Goal: Transaction & Acquisition: Purchase product/service

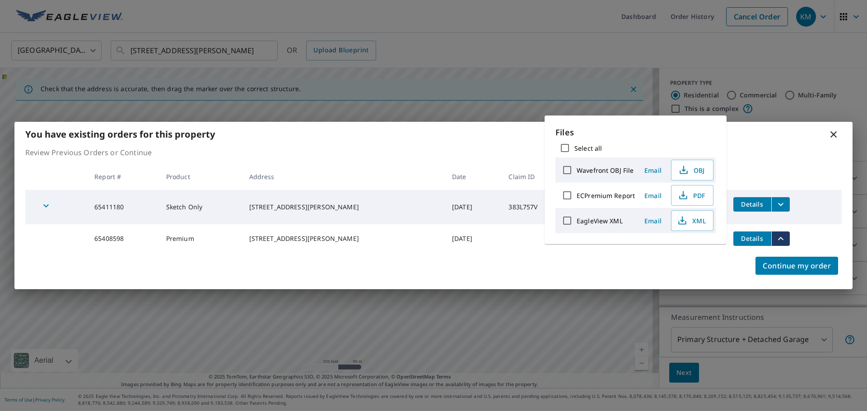
click at [830, 130] on icon at bounding box center [833, 134] width 11 height 11
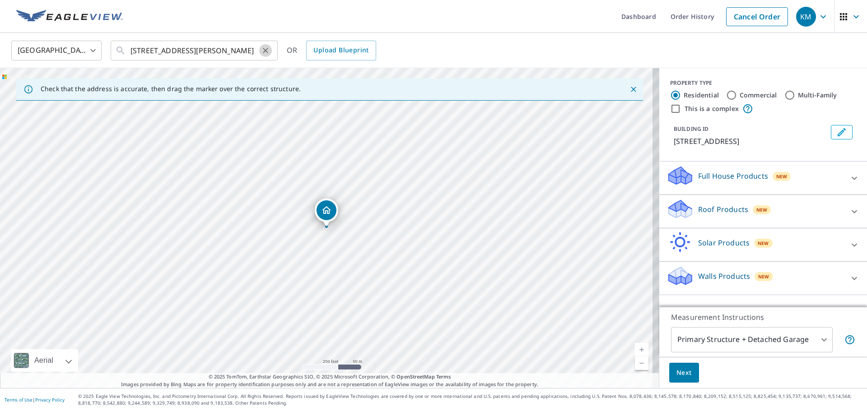
click at [267, 50] on icon "Clear" at bounding box center [265, 50] width 9 height 9
click at [215, 50] on input "text" at bounding box center [194, 50] width 129 height 25
type input "4"
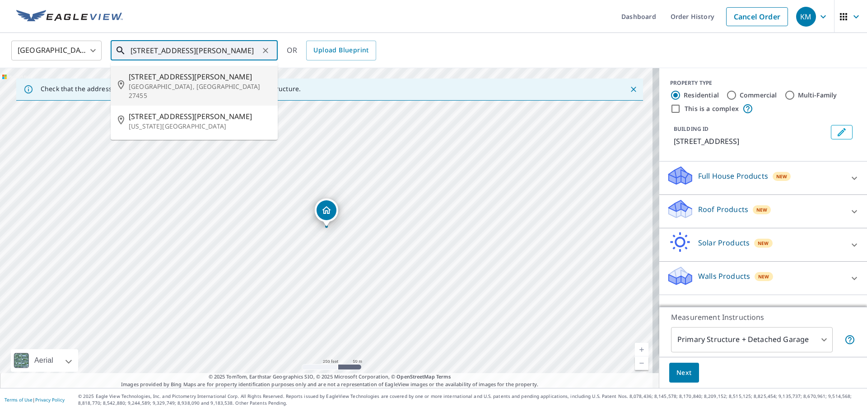
click at [184, 85] on p "[GEOGRAPHIC_DATA], [GEOGRAPHIC_DATA] 27455" at bounding box center [200, 91] width 142 height 18
type input "[STREET_ADDRESS][PERSON_NAME]"
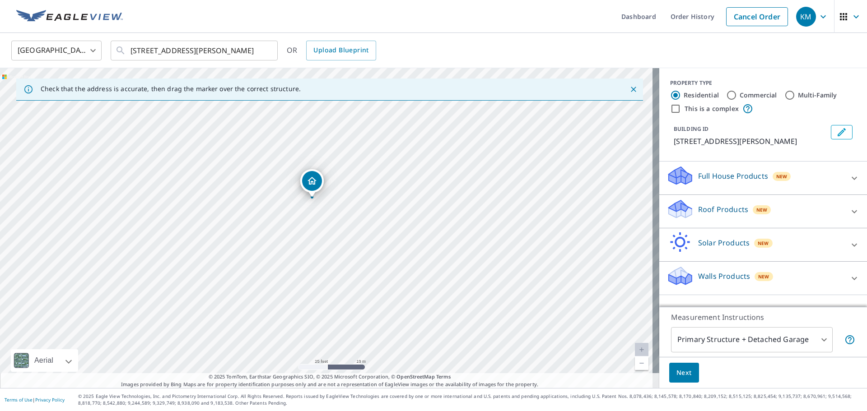
drag, startPoint x: 283, startPoint y: 200, endPoint x: 367, endPoint y: 330, distance: 156.0
click at [367, 330] on div "[STREET_ADDRESS][PERSON_NAME]" at bounding box center [329, 228] width 659 height 320
click at [802, 210] on div "Roof Products New" at bounding box center [754, 212] width 177 height 26
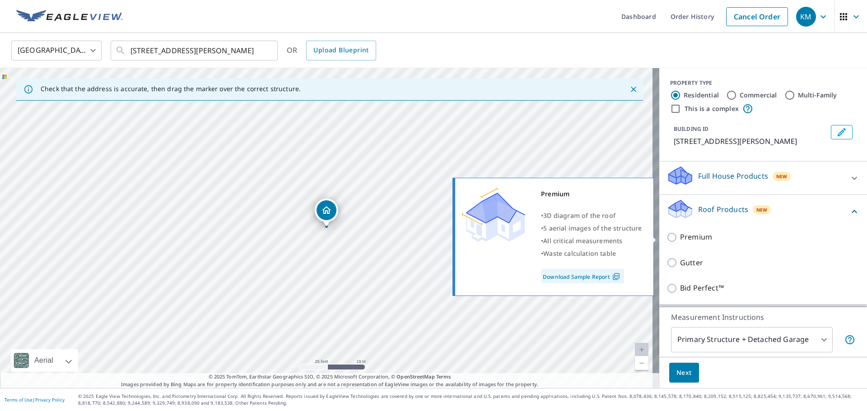
click at [680, 239] on p "Premium" at bounding box center [696, 237] width 32 height 11
click at [674, 239] on input "Premium" at bounding box center [673, 237] width 14 height 11
checkbox input "true"
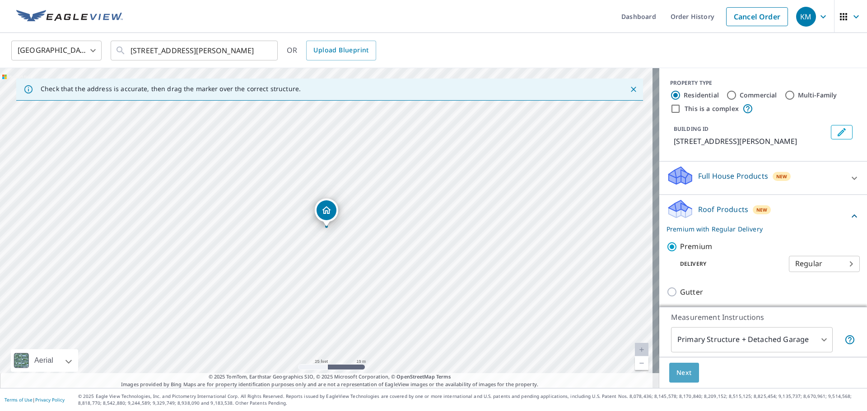
click at [677, 373] on span "Next" at bounding box center [683, 372] width 15 height 11
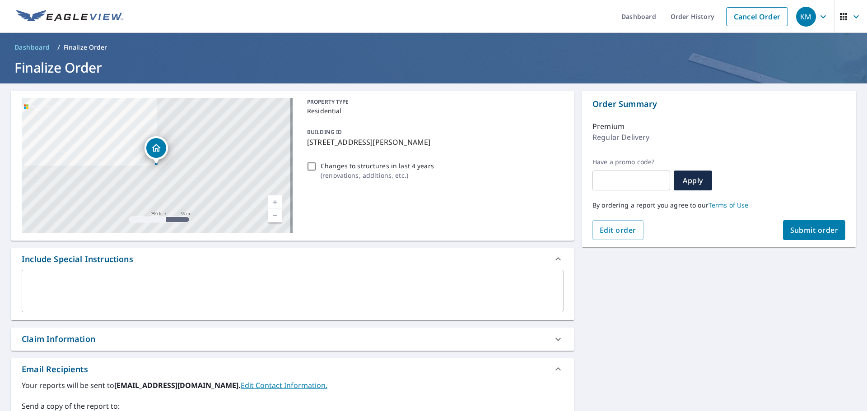
click at [811, 225] on span "Submit order" at bounding box center [814, 230] width 48 height 10
